Goal: Information Seeking & Learning: Find specific fact

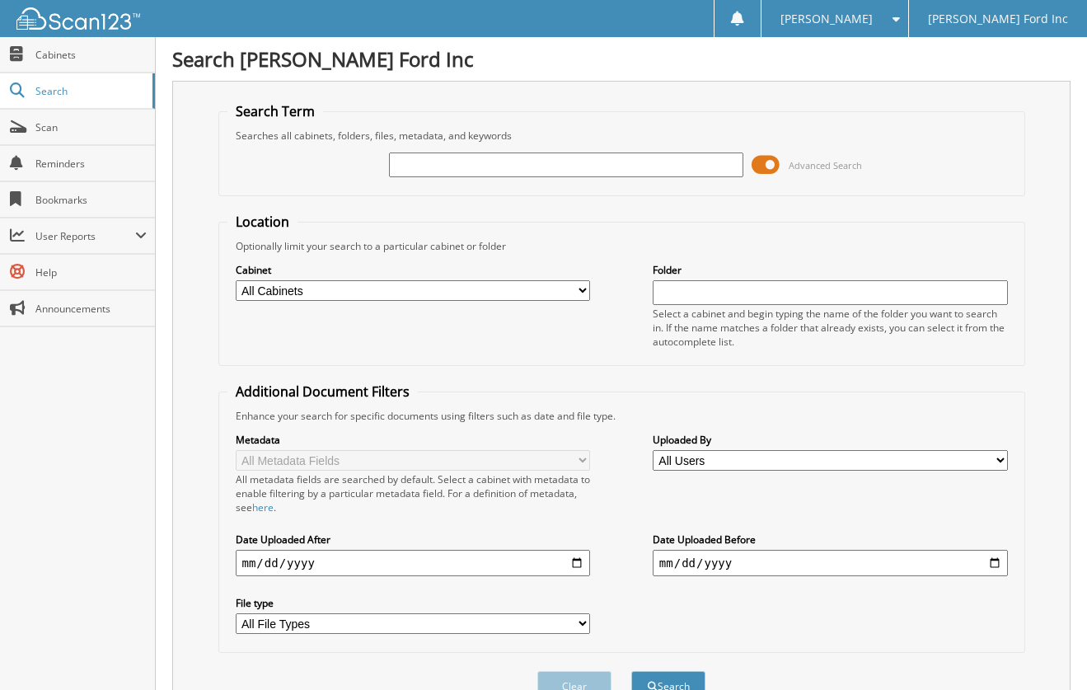
click at [480, 165] on input "text" at bounding box center [566, 164] width 355 height 25
type input "375081"
click at [631, 671] on button "Search" at bounding box center [668, 686] width 74 height 30
click at [492, 167] on input "375081" at bounding box center [566, 164] width 355 height 25
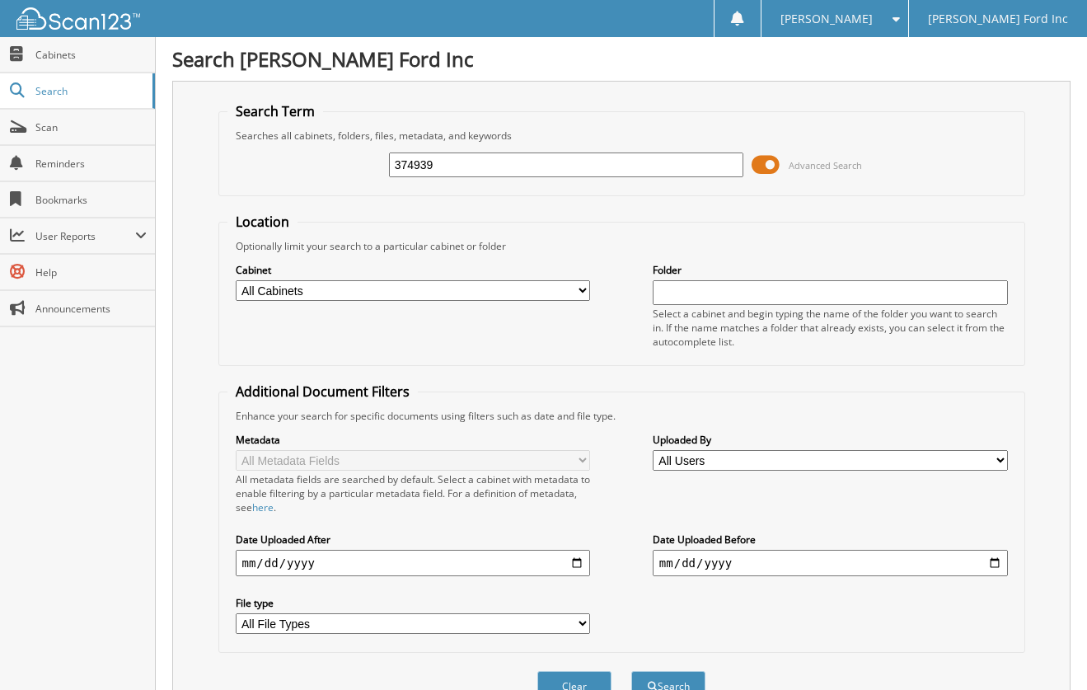
type input "374939"
click at [631, 671] on button "Search" at bounding box center [668, 686] width 74 height 30
